Goal: Information Seeking & Learning: Find specific page/section

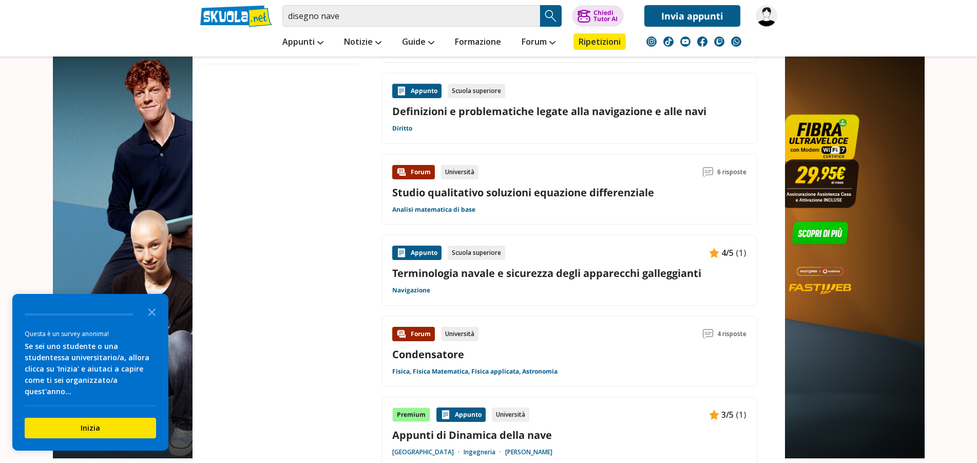
scroll to position [943, 0]
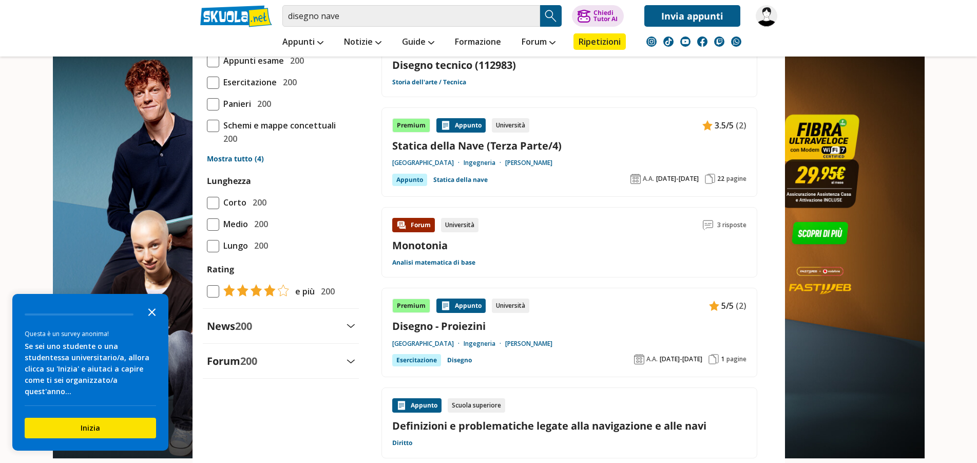
click at [151, 316] on polygon "Close the survey" at bounding box center [152, 312] width 8 height 8
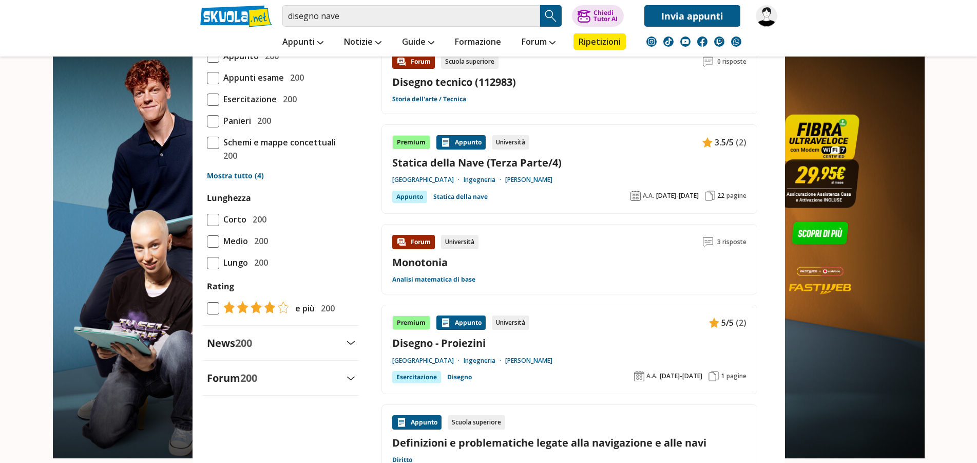
scroll to position [681, 0]
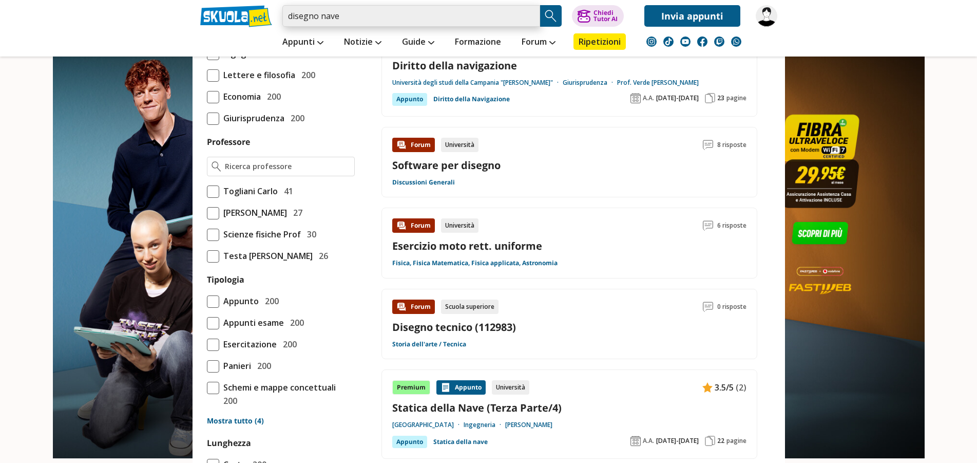
click at [356, 14] on input "disegno nave" at bounding box center [411, 16] width 258 height 22
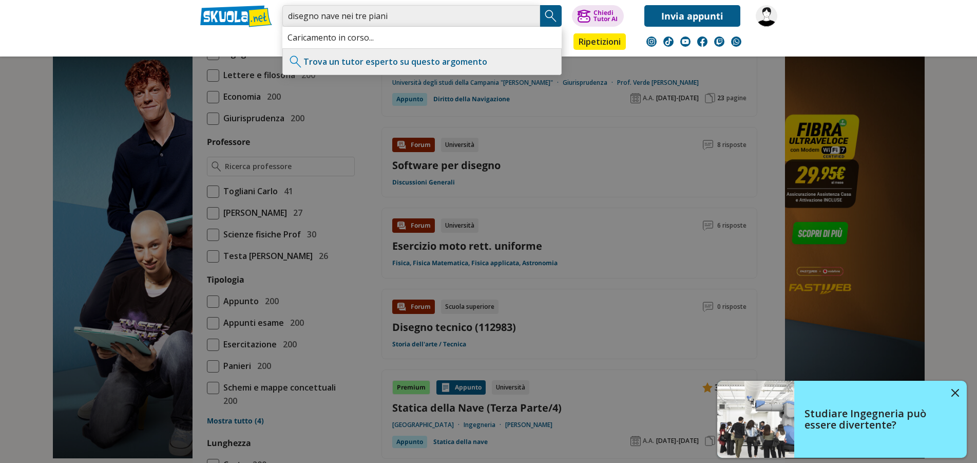
type input "disegno nave nei tre piani"
click at [558, 16] on img "Search Button" at bounding box center [550, 15] width 15 height 15
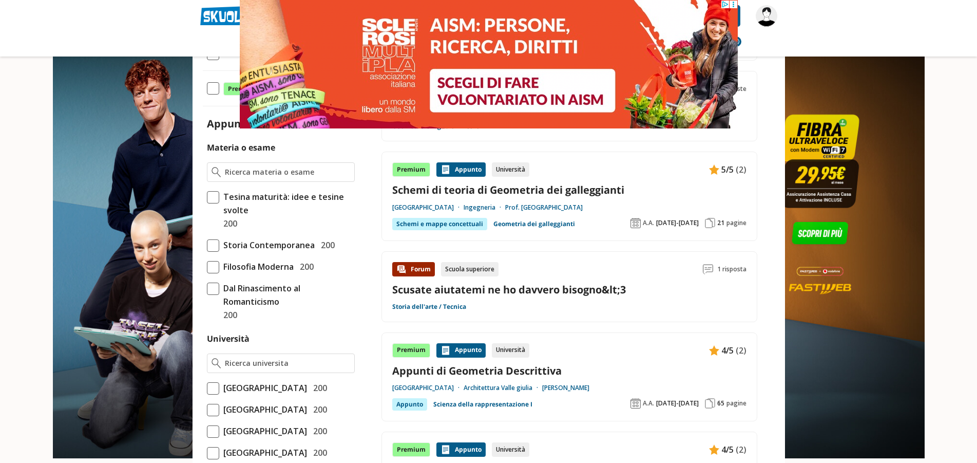
scroll to position [210, 0]
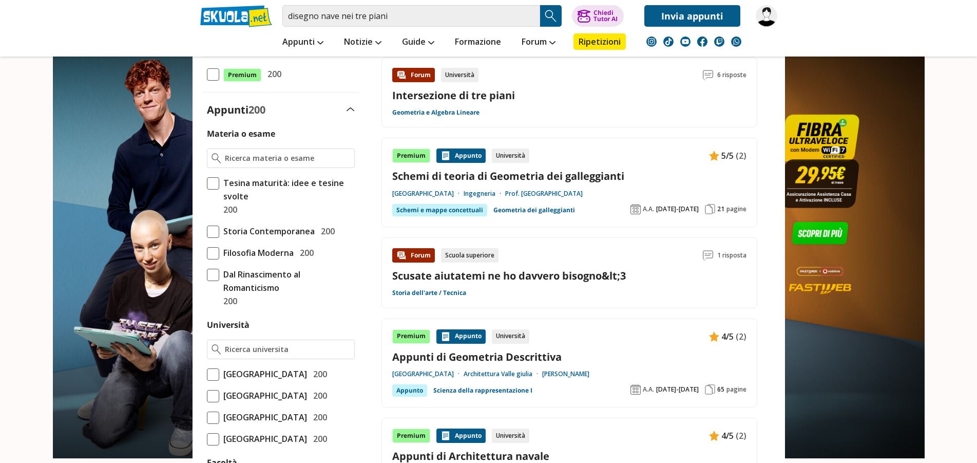
click at [707, 302] on div "Forum Scuola superiore 1 risposta Scusate aiutatemi ne ho davvero bisogno&lt;3 …" at bounding box center [570, 272] width 376 height 71
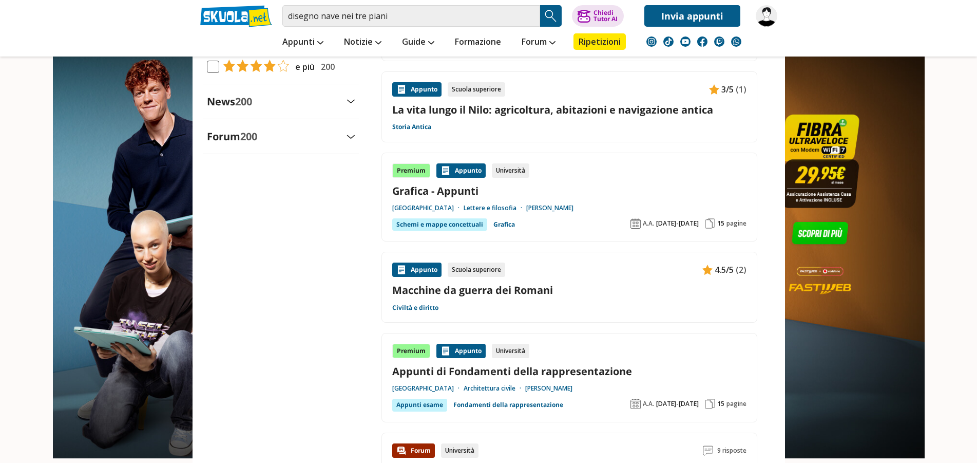
scroll to position [1152, 0]
